Goal: Navigation & Orientation: Find specific page/section

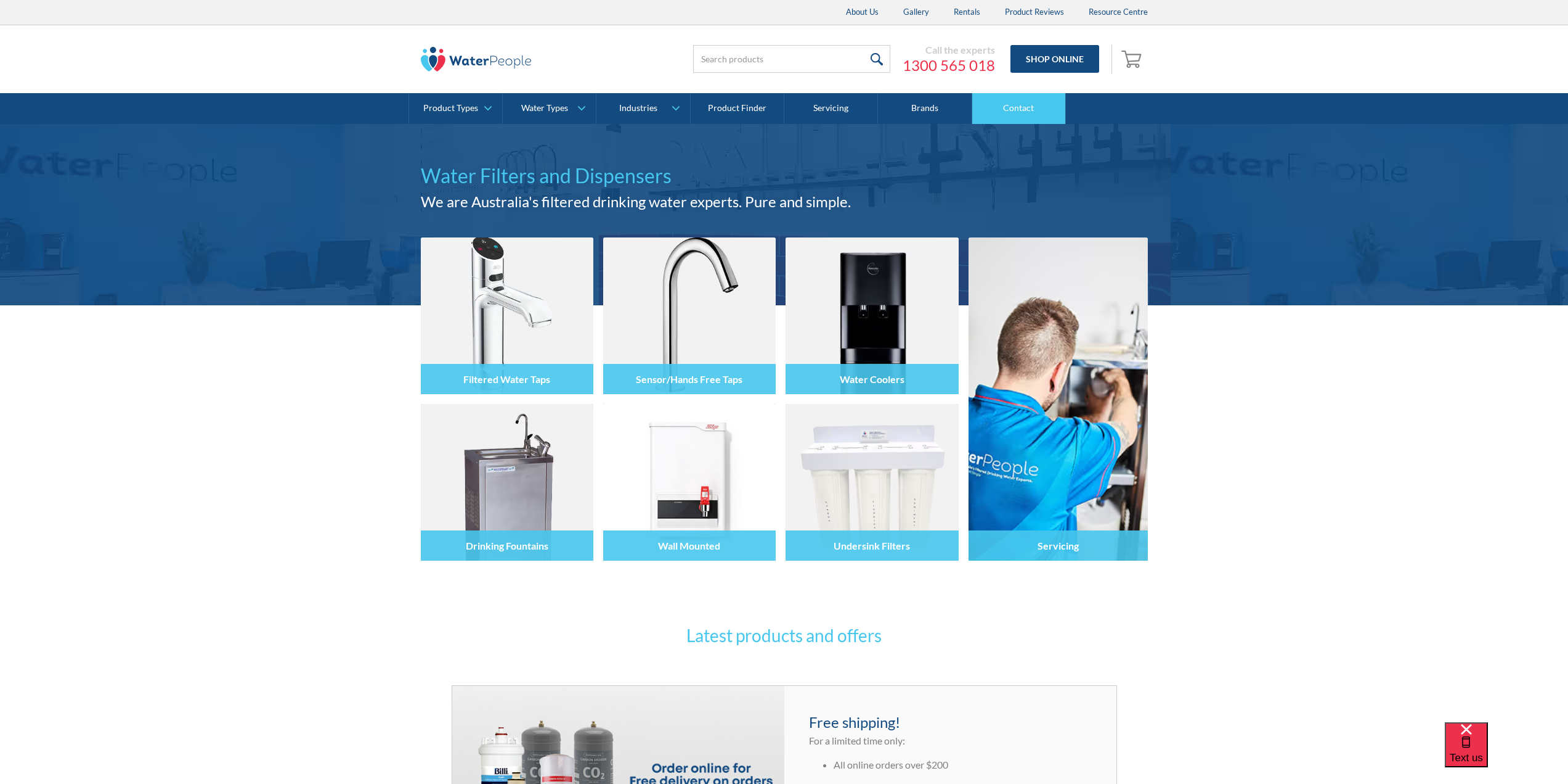
click at [1016, 105] on link "Contact" at bounding box center [1019, 109] width 94 height 31
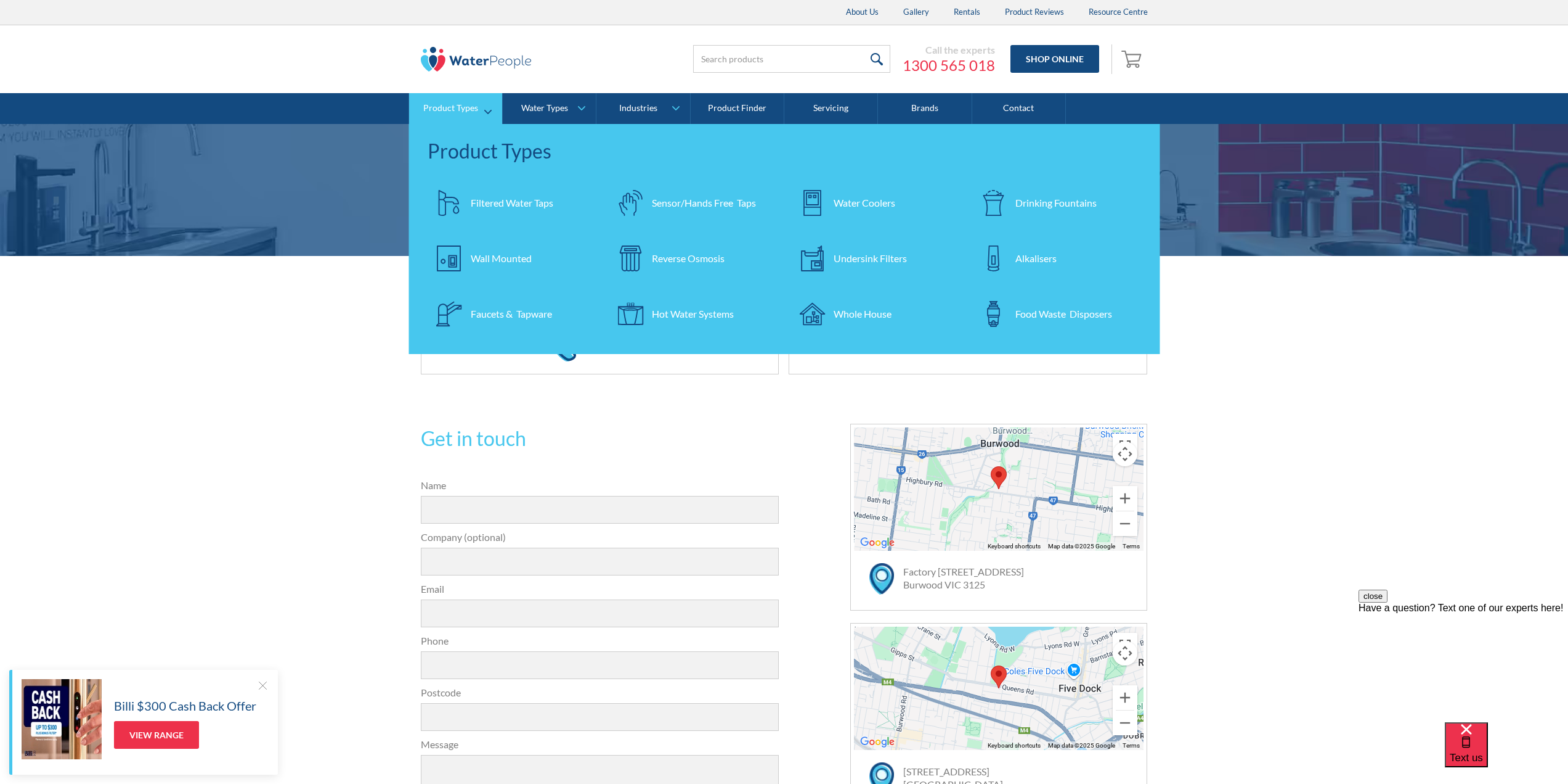
click at [849, 200] on div "Water Coolers" at bounding box center [864, 202] width 62 height 15
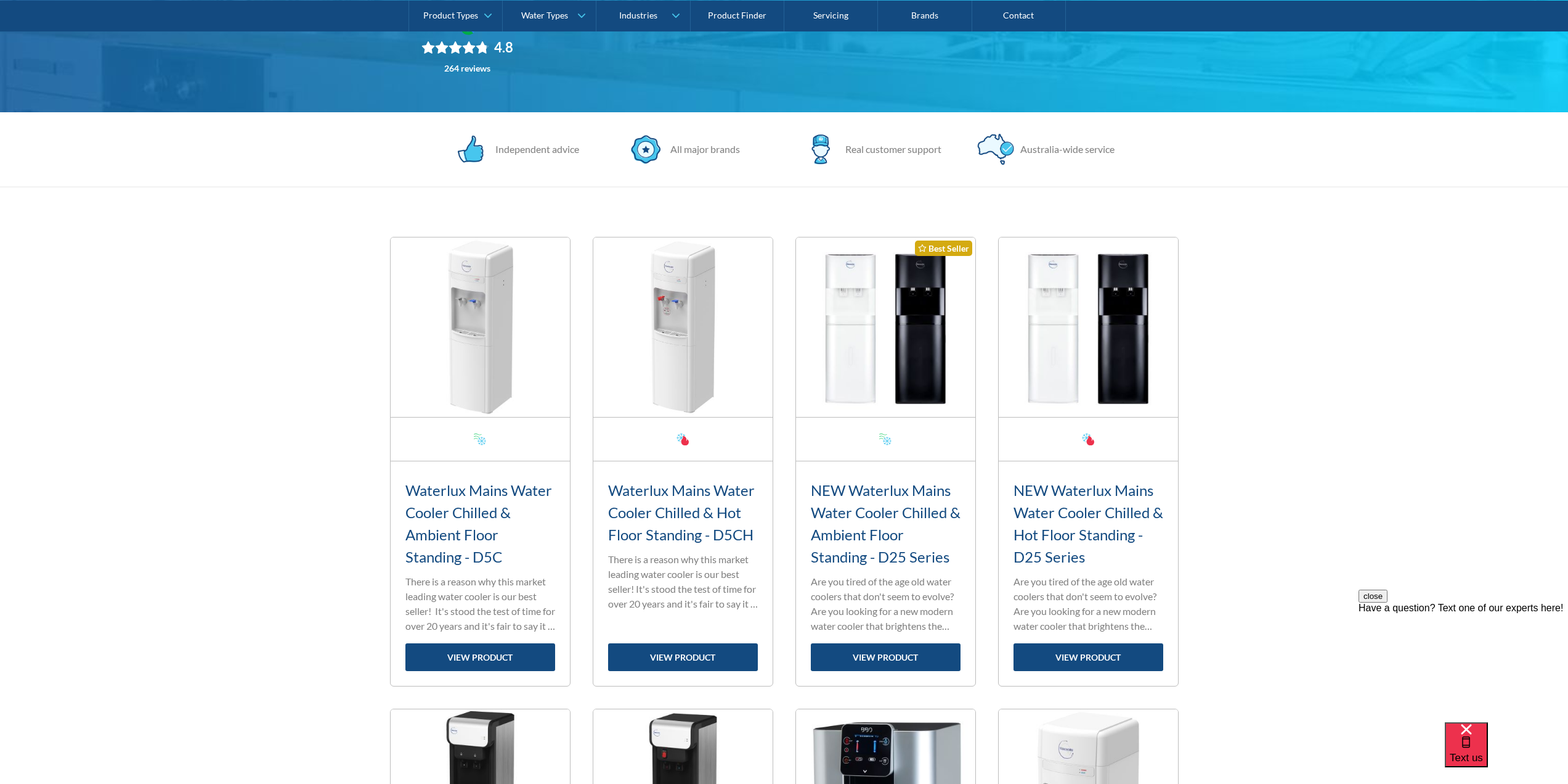
scroll to position [308, 0]
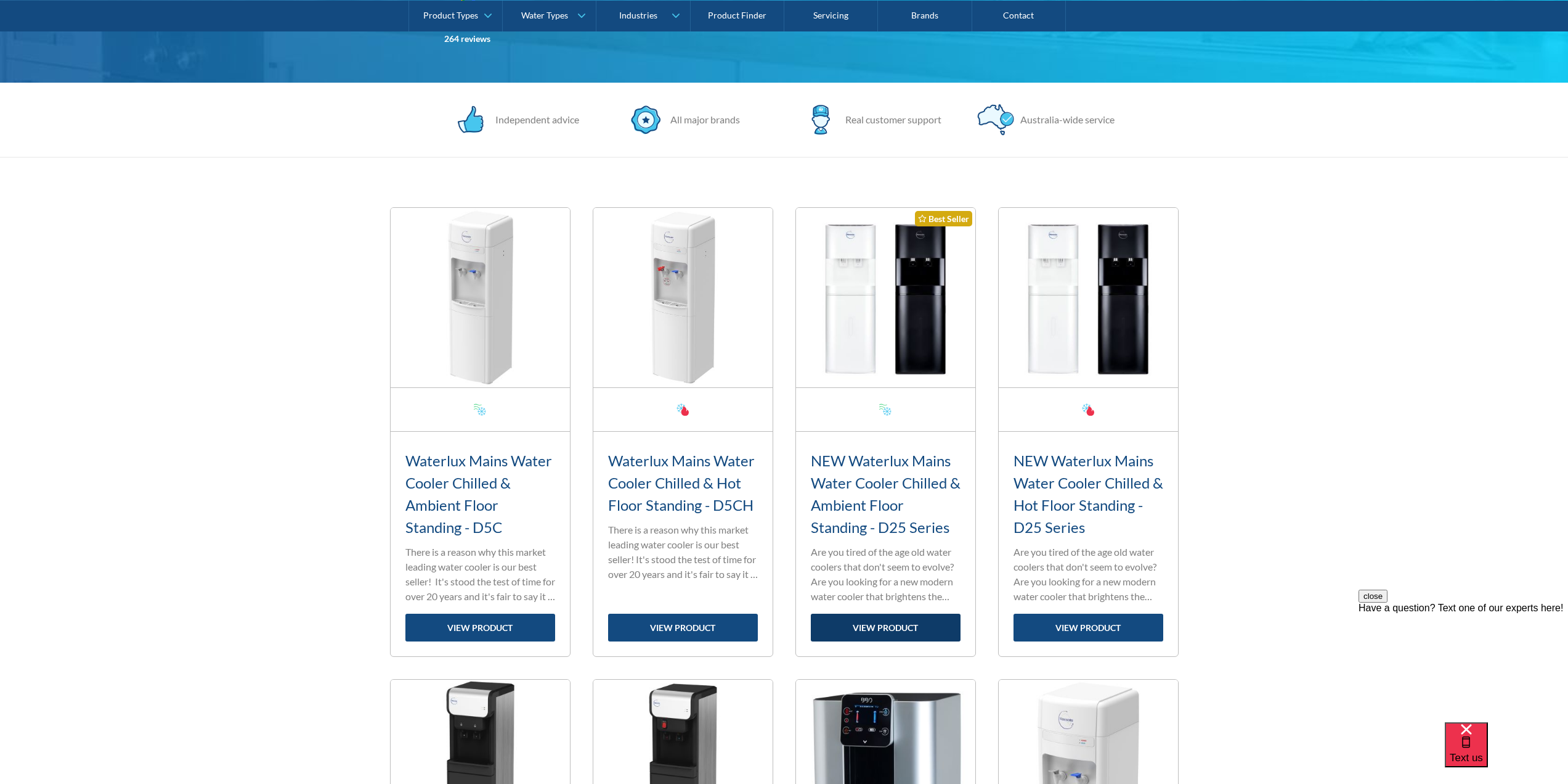
click at [896, 625] on link "view product" at bounding box center [886, 628] width 150 height 28
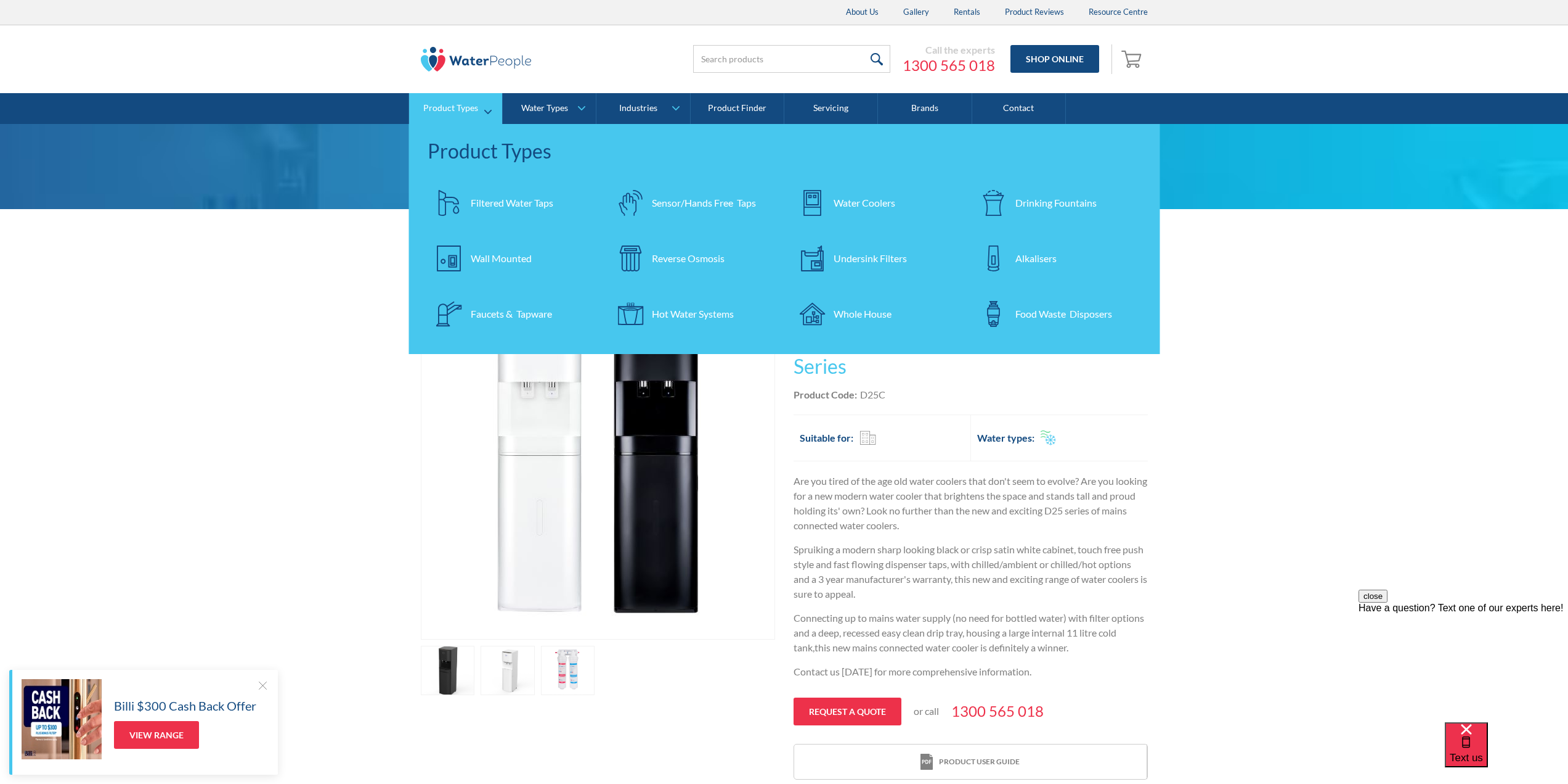
click at [1050, 204] on div "Drinking Fountains" at bounding box center [1056, 202] width 81 height 15
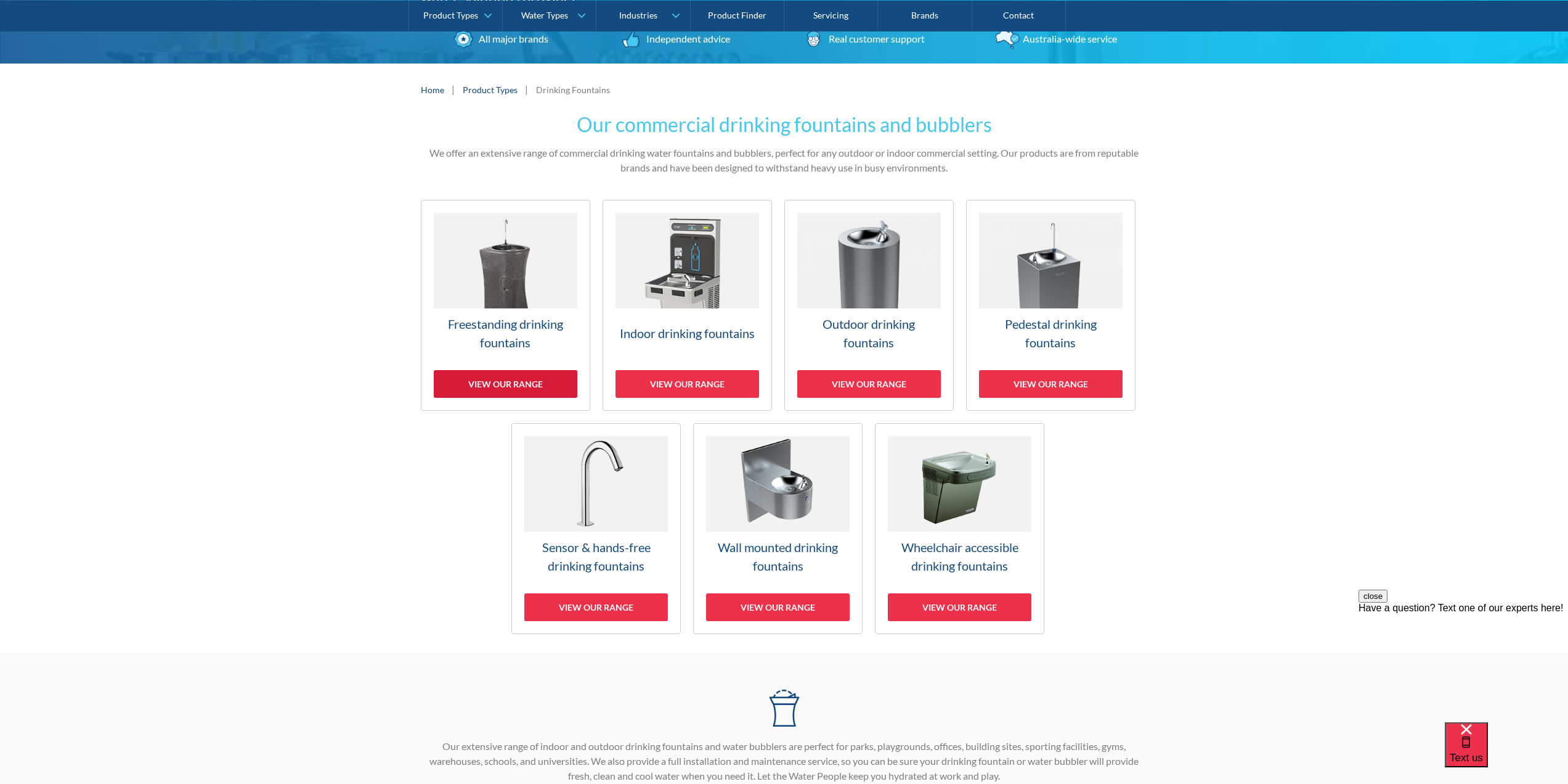
click at [521, 385] on div "View our range" at bounding box center [506, 384] width 143 height 28
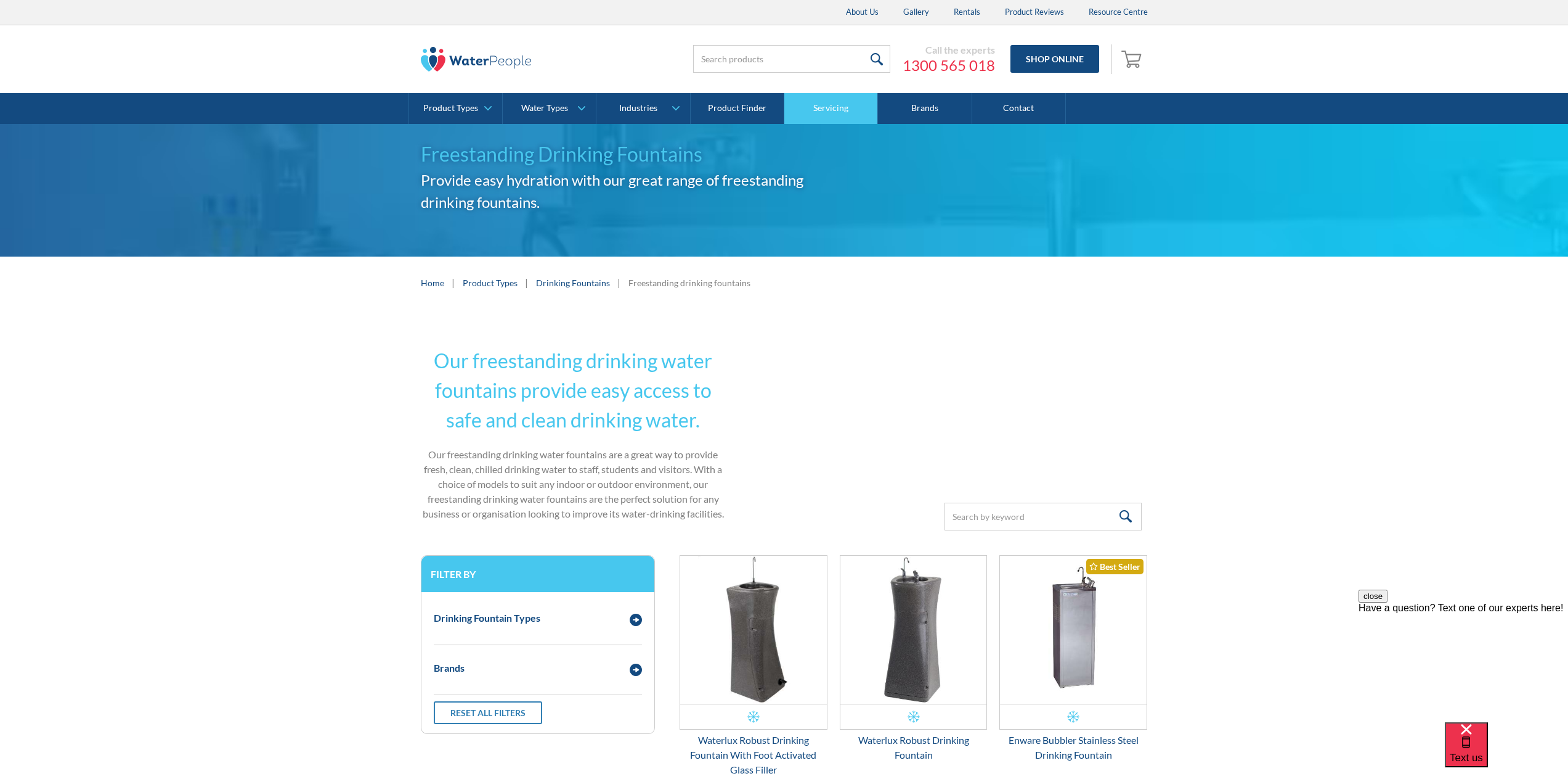
click at [819, 109] on link "Servicing" at bounding box center [831, 109] width 94 height 31
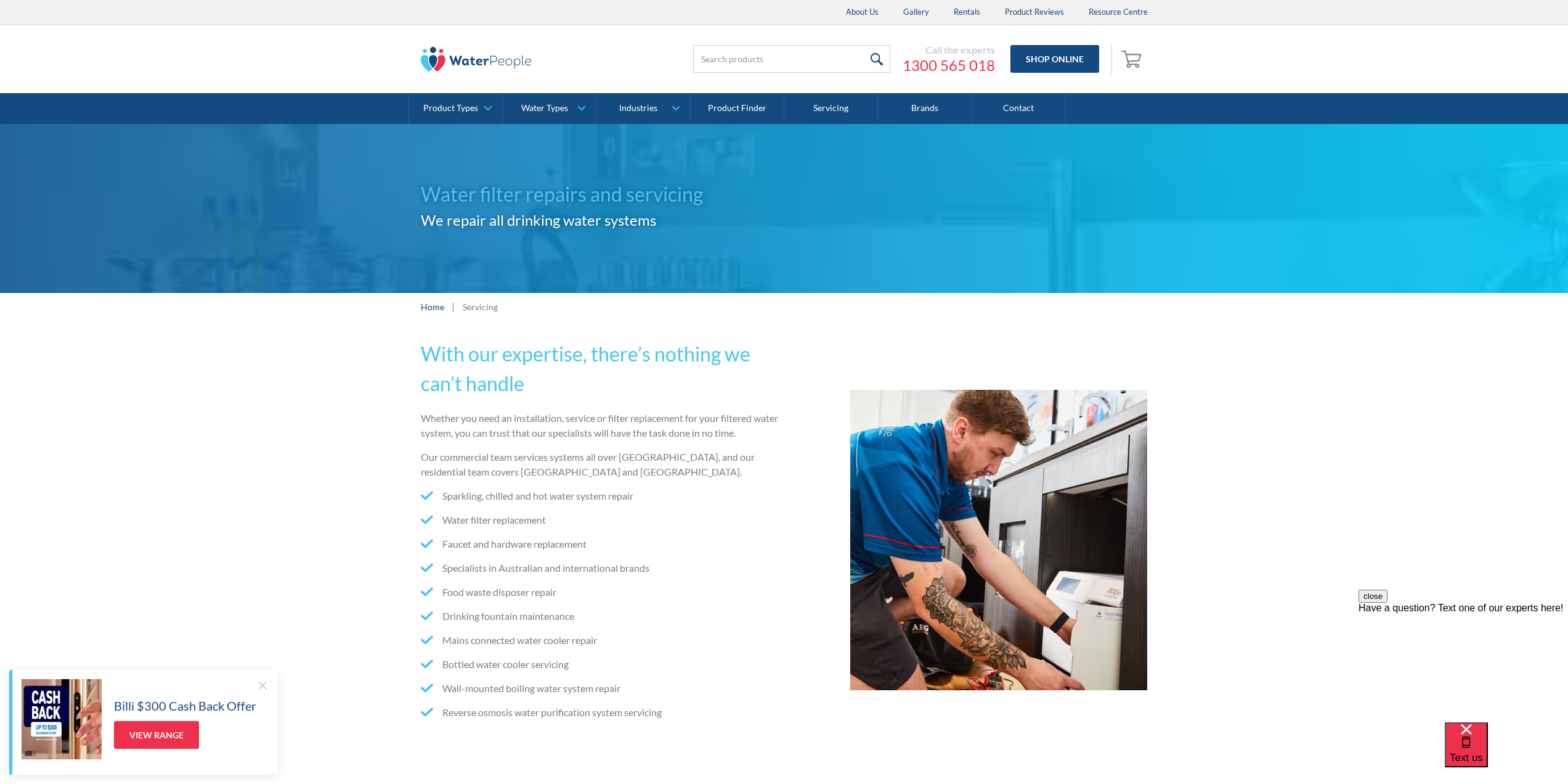
click at [466, 59] on img at bounding box center [476, 59] width 111 height 25
